Goal: Information Seeking & Learning: Learn about a topic

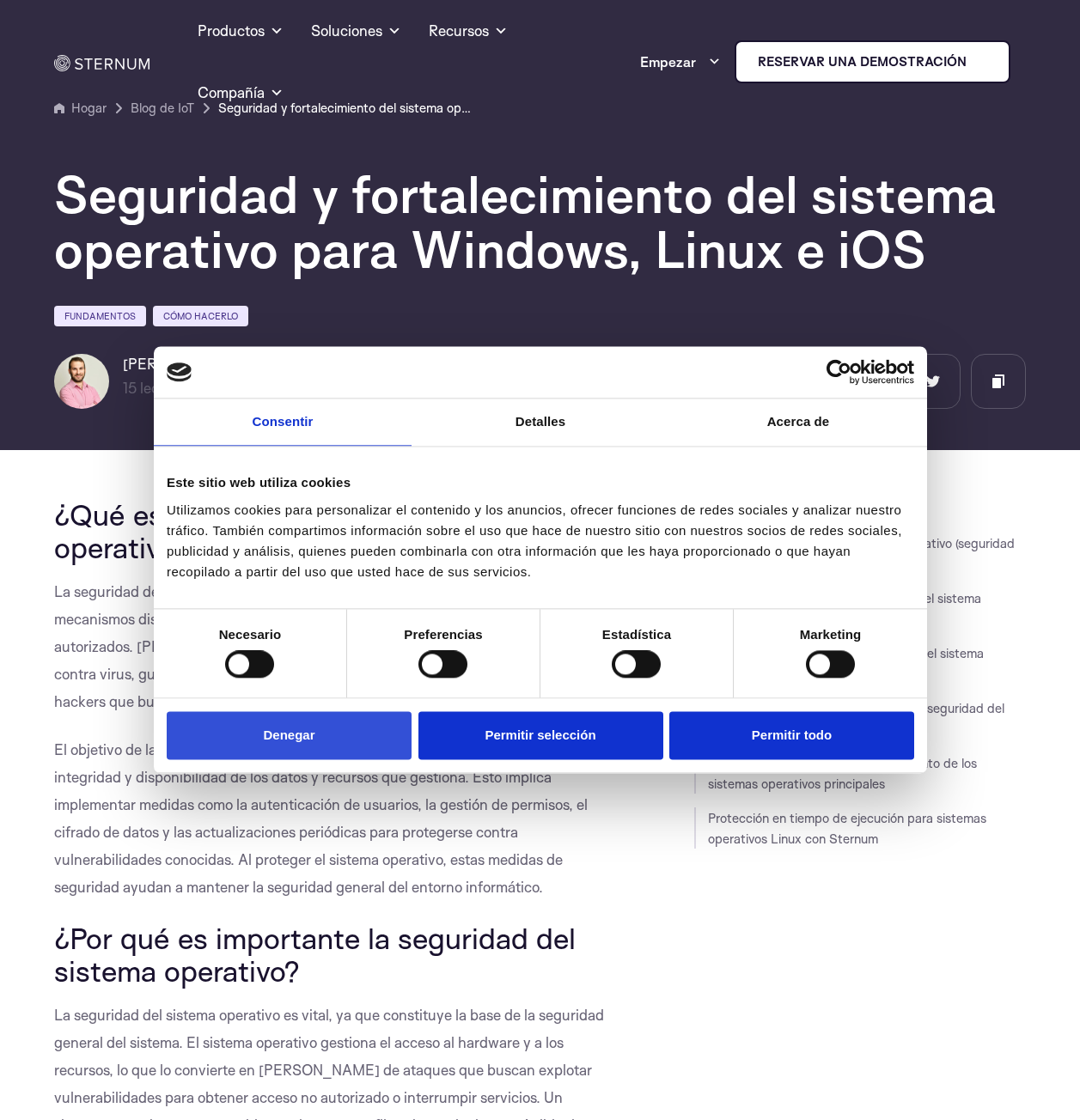
click at [287, 751] on button "Denegar" at bounding box center [289, 735] width 244 height 49
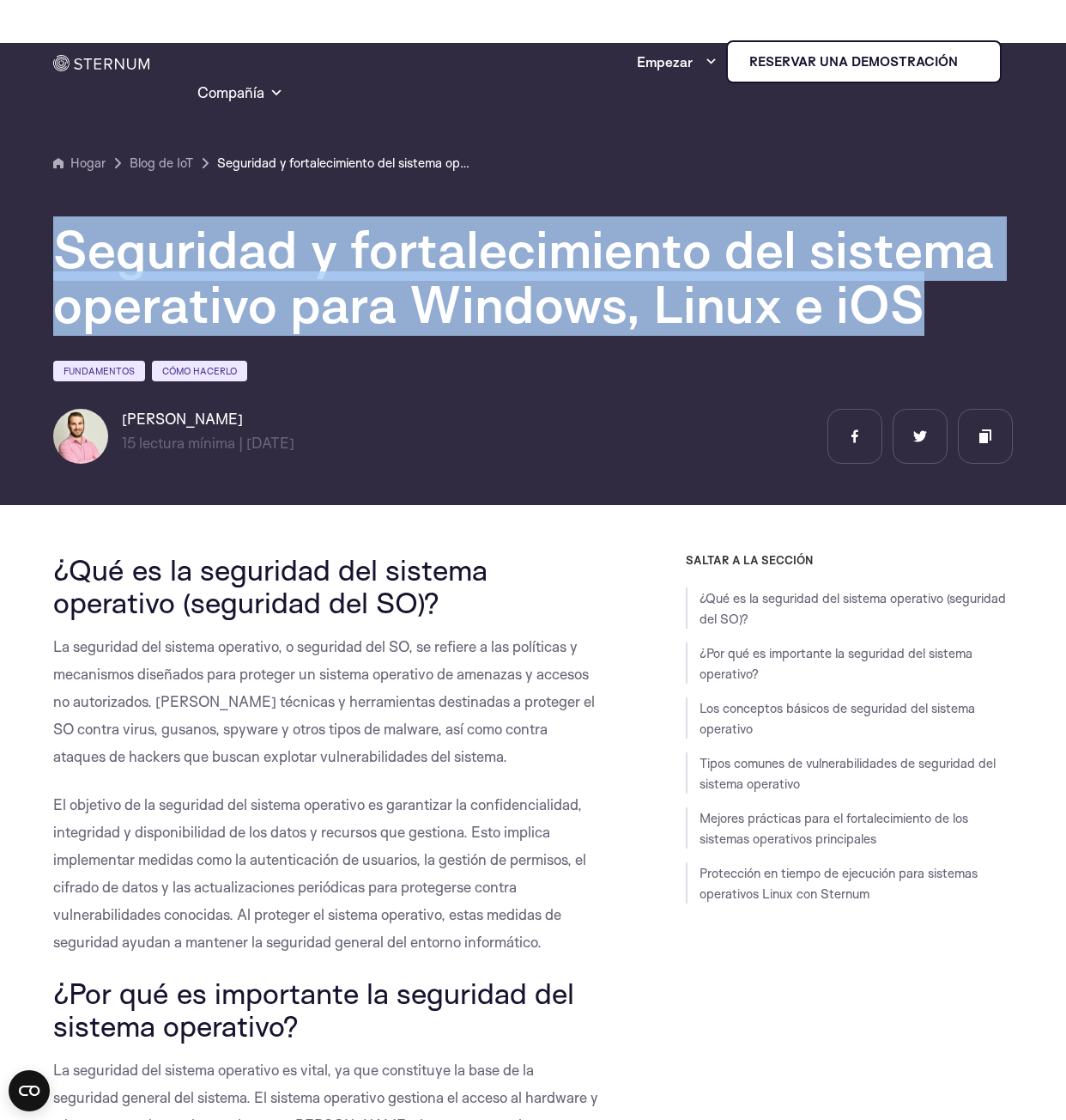
drag, startPoint x: 53, startPoint y: 260, endPoint x: 949, endPoint y: 307, distance: 897.2
click at [949, 307] on h1 "Seguridad y fortalecimiento del sistema operativo para Windows, Linux e iOS" at bounding box center [533, 276] width 960 height 110
drag, startPoint x: 502, startPoint y: 265, endPoint x: 474, endPoint y: 269, distance: 28.3
click at [500, 266] on font "Seguridad y fortalecimiento del sistema operativo para Windows, Linux e iOS" at bounding box center [523, 276] width 941 height 119
click at [156, 263] on font "Seguridad y fortalecimiento del sistema operativo para Windows, Linux e iOS" at bounding box center [523, 276] width 941 height 119
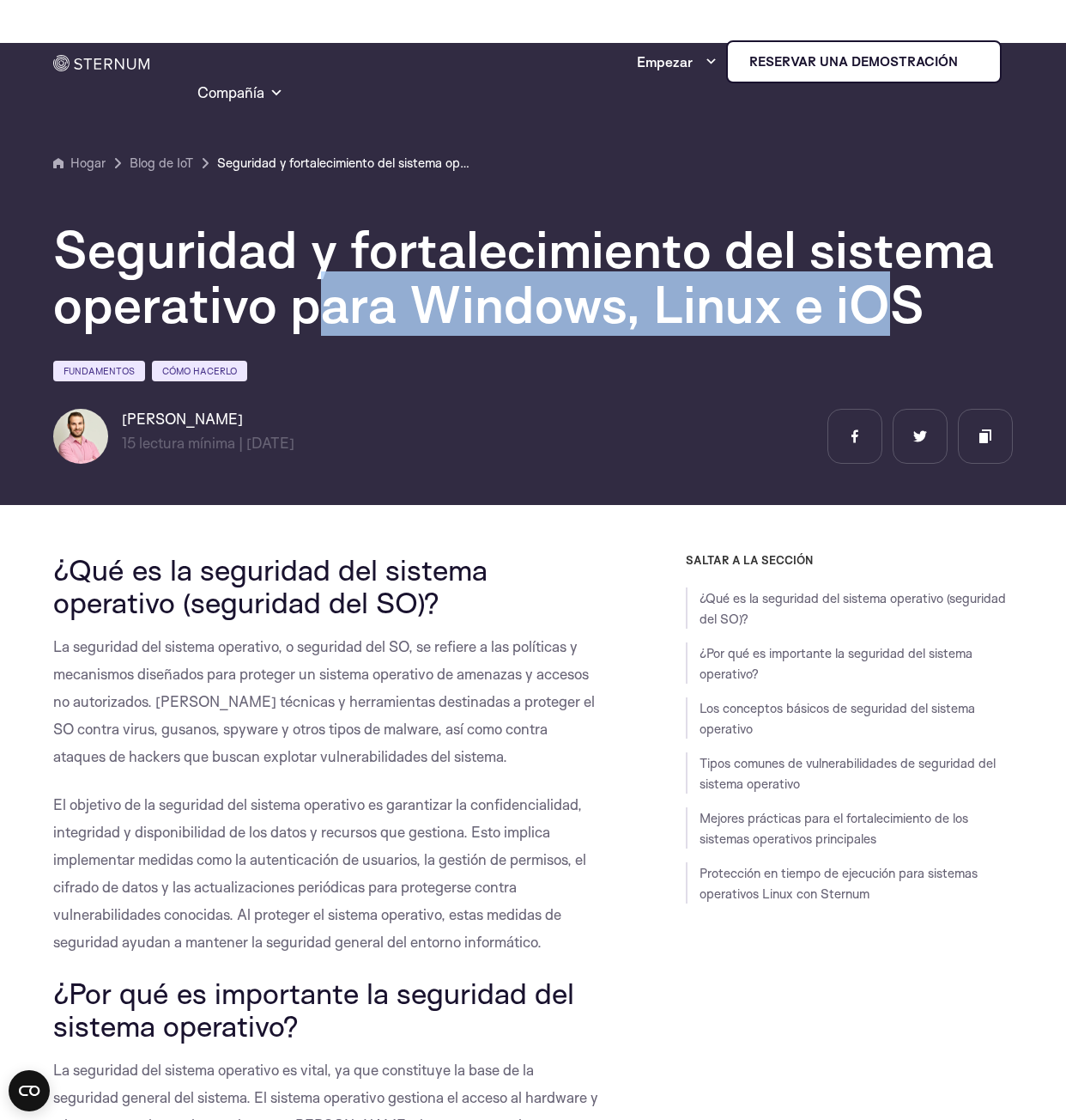
drag, startPoint x: 314, startPoint y: 307, endPoint x: 894, endPoint y: 314, distance: 580.0
click at [894, 314] on font "Seguridad y fortalecimiento del sistema operativo para Windows, Linux e iOS" at bounding box center [523, 276] width 941 height 119
click at [854, 311] on font "Seguridad y fortalecimiento del sistema operativo para Windows, Linux e iOS" at bounding box center [523, 276] width 941 height 119
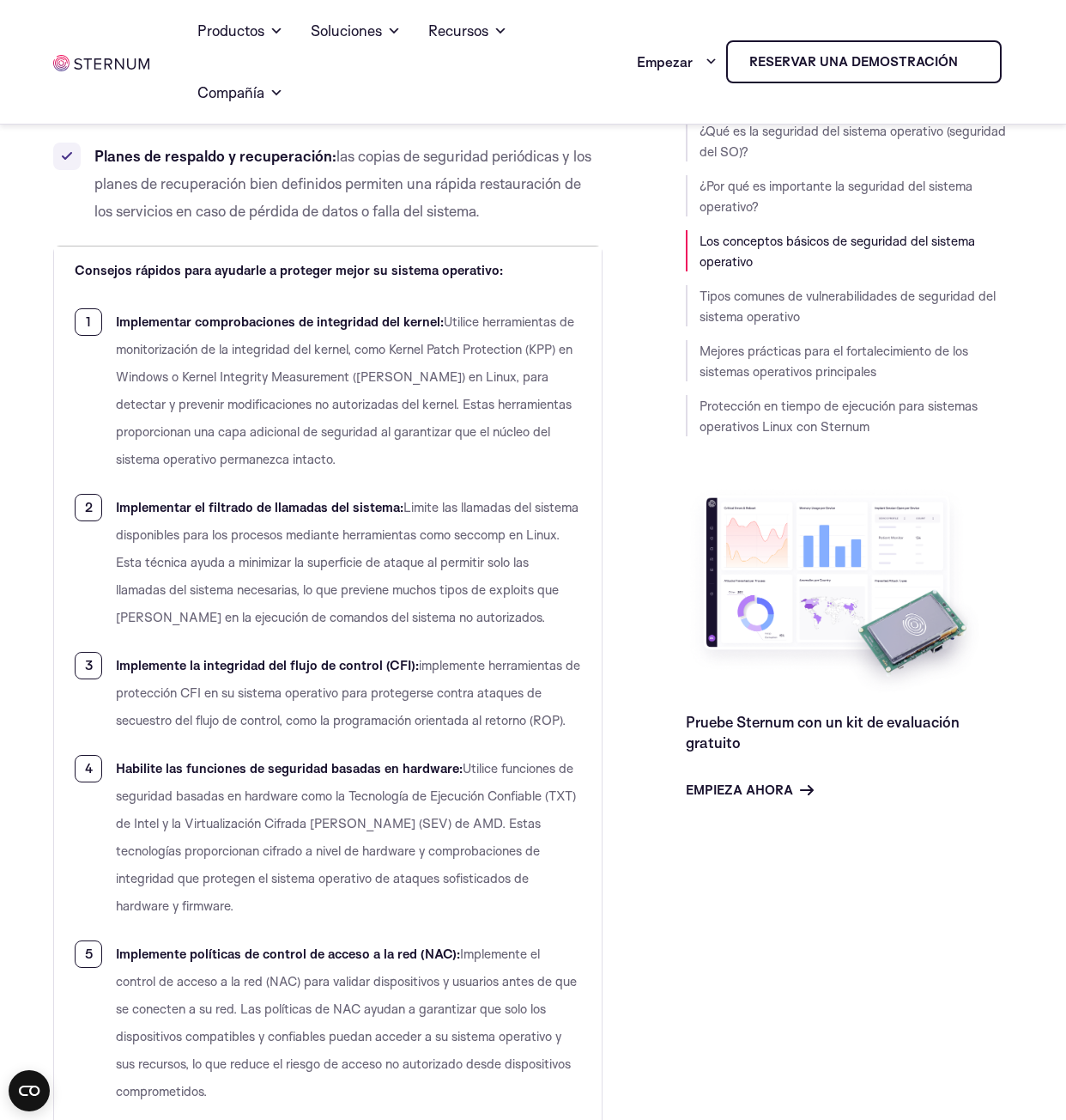
scroll to position [3006, 0]
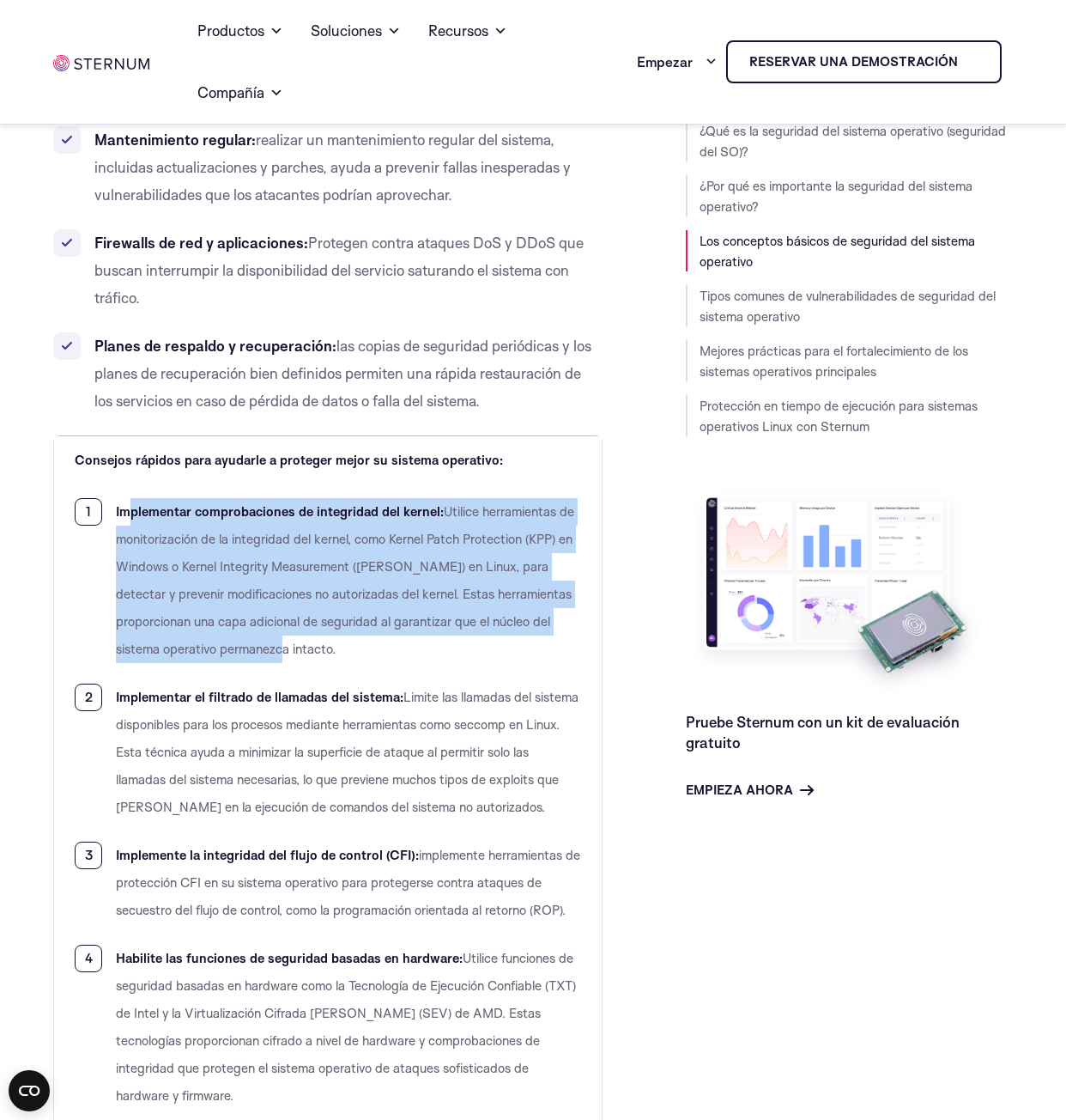
drag, startPoint x: 132, startPoint y: 452, endPoint x: 282, endPoint y: 590, distance: 203.8
click at [282, 590] on li "Implementar comprobaciones de integridad del kernel: Utilice herramientas de mo…" at bounding box center [328, 580] width 507 height 165
click at [272, 575] on li "Implementar comprobaciones de integridad del kernel: Utilice herramientas de mo…" at bounding box center [328, 580] width 507 height 165
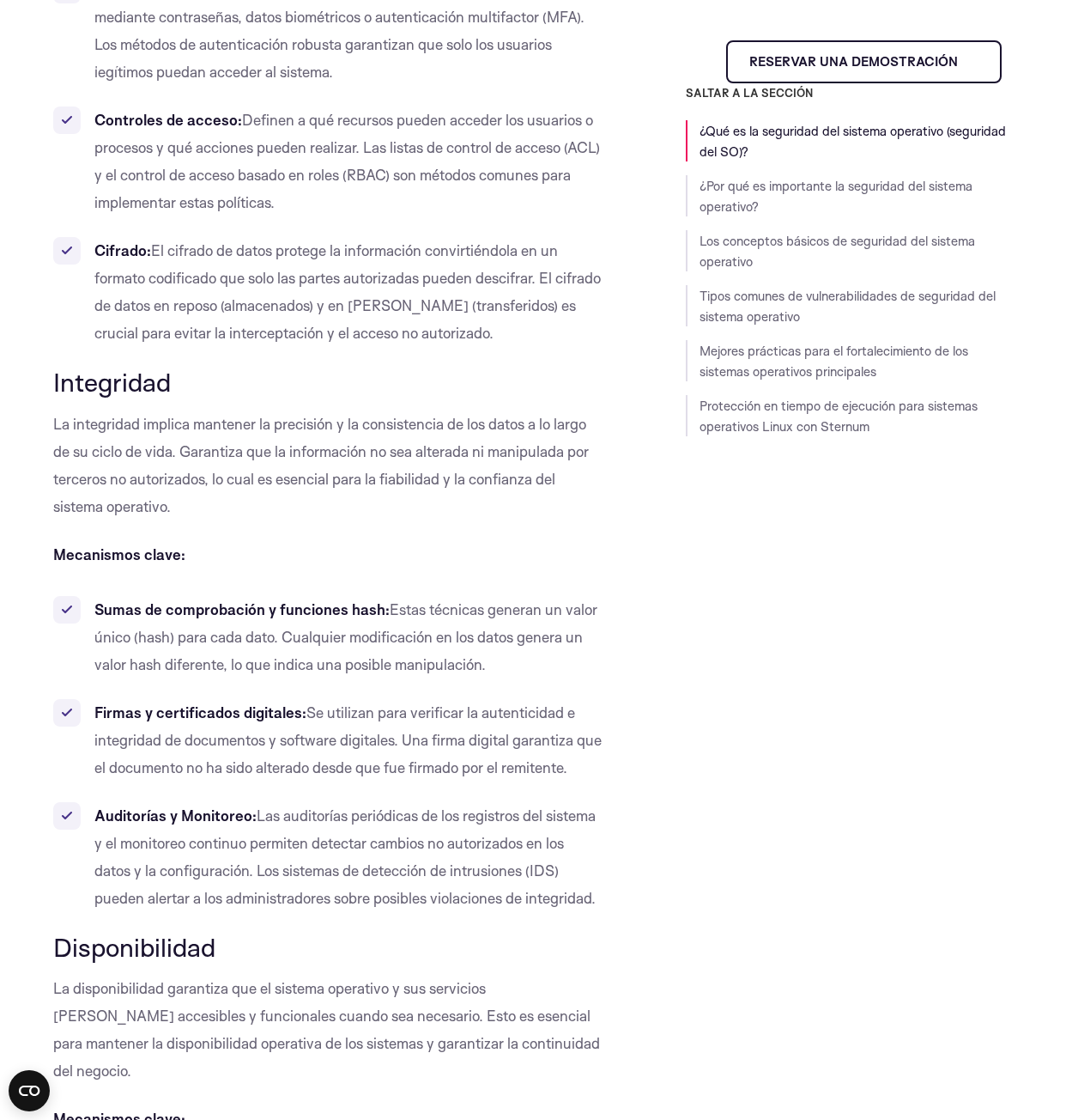
scroll to position [0, 0]
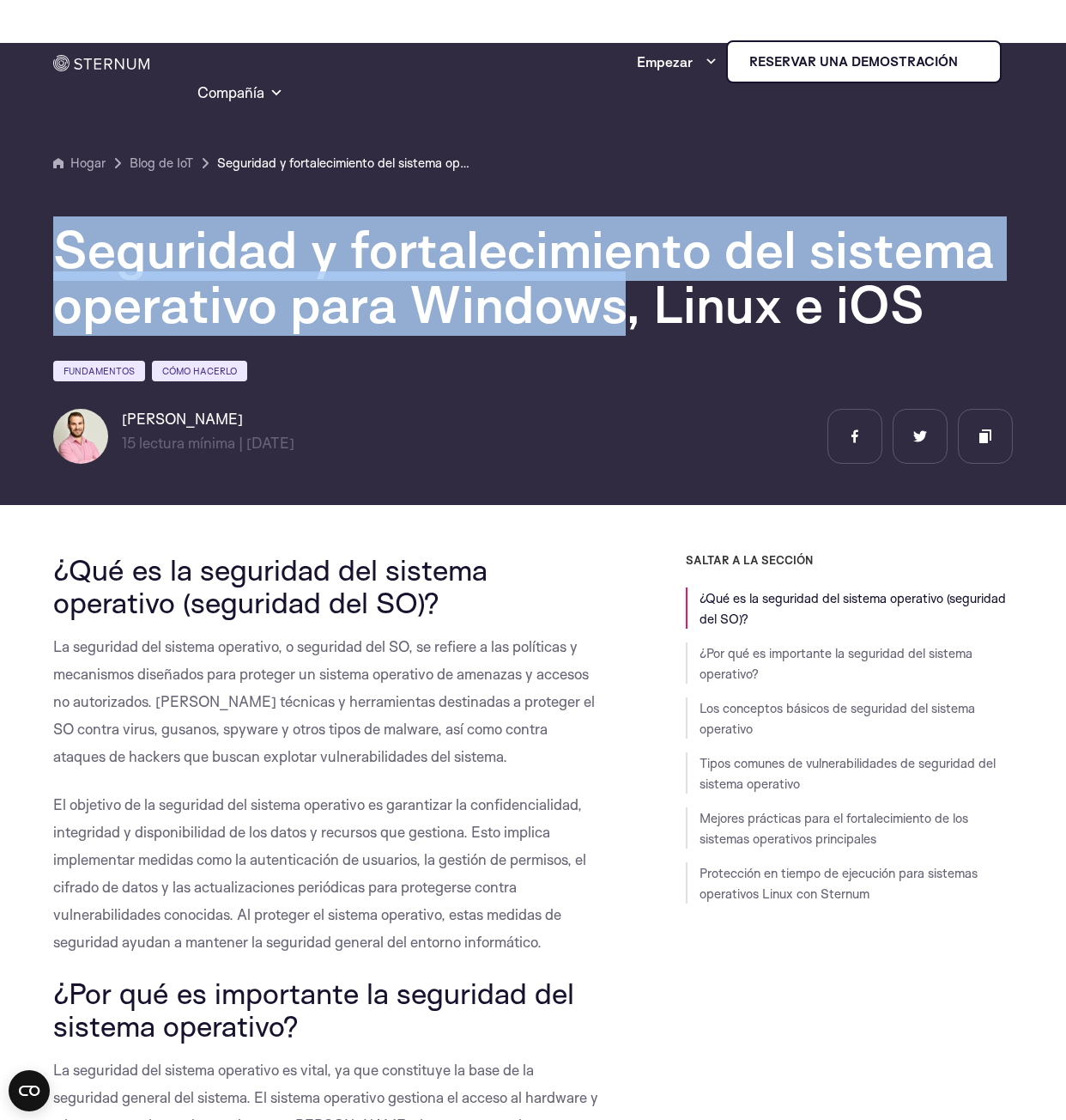
drag, startPoint x: 67, startPoint y: 259, endPoint x: 628, endPoint y: 297, distance: 562.3
click at [628, 297] on font "Seguridad y fortalecimiento del sistema operativo para Windows, Linux e iOS" at bounding box center [523, 276] width 941 height 119
click at [579, 270] on font "Seguridad y fortalecimiento del sistema operativo para Windows, Linux e iOS" at bounding box center [523, 276] width 941 height 119
